Goal: Task Accomplishment & Management: Manage account settings

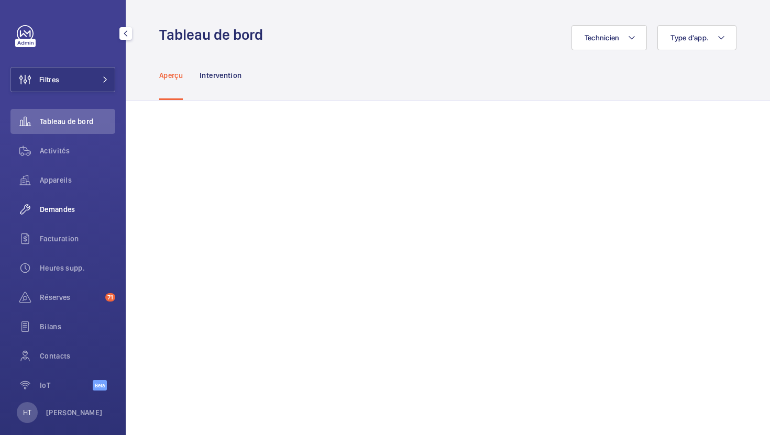
click at [62, 221] on div "Demandes" at bounding box center [62, 209] width 105 height 25
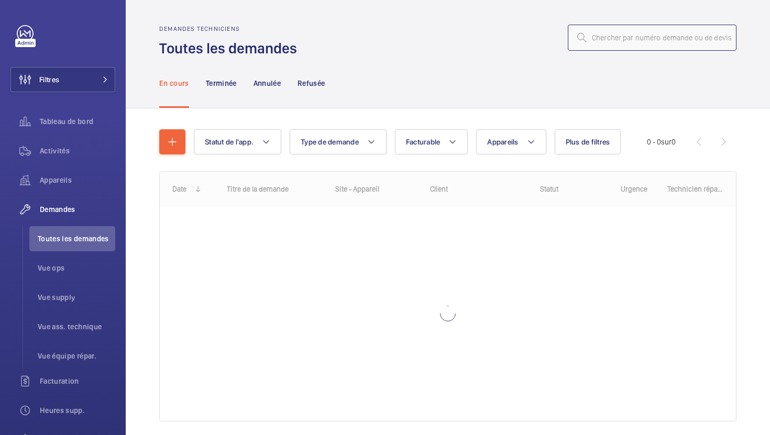
click at [654, 31] on input "text" at bounding box center [652, 38] width 169 height 26
paste input "R25-11144"
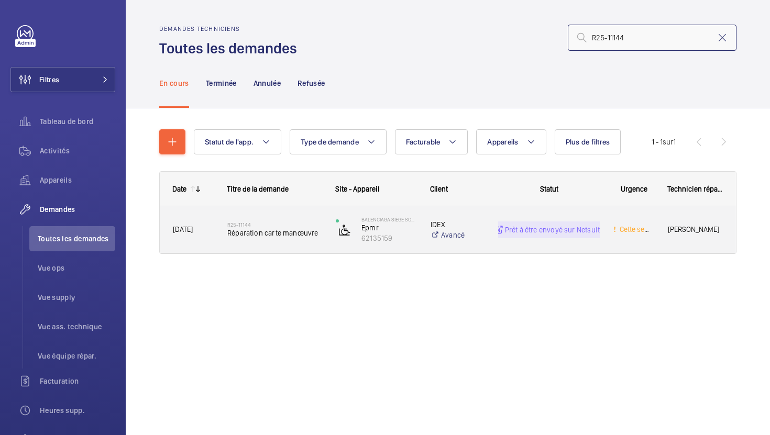
type input "R25-11144"
click at [312, 250] on div "R25-11144 Réparation carte manœuvre" at bounding box center [268, 229] width 107 height 47
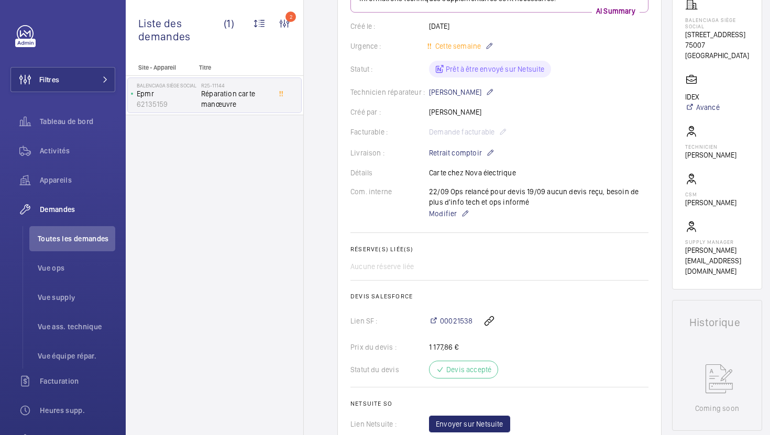
scroll to position [178, 0]
